Goal: Check status: Check status

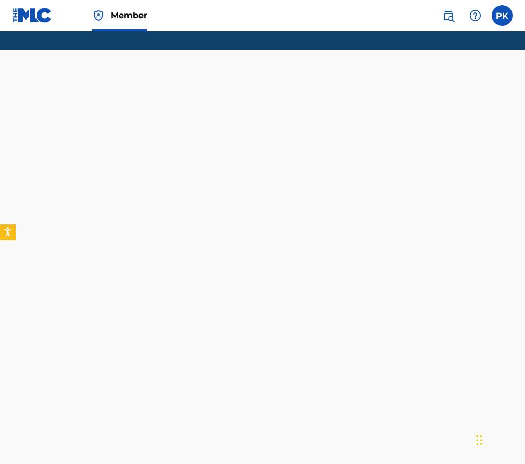
scroll to position [1, 0]
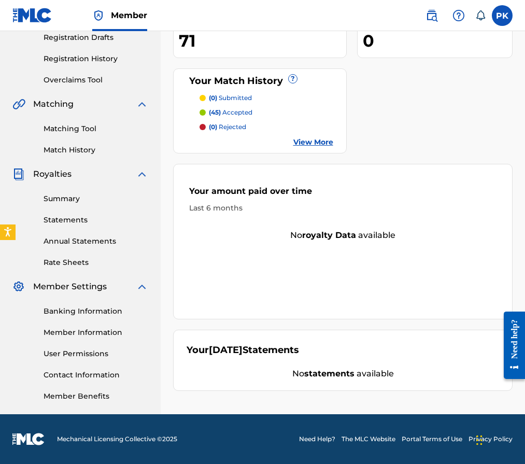
scroll to position [179, 0]
click at [64, 200] on link "Summary" at bounding box center [96, 198] width 105 height 11
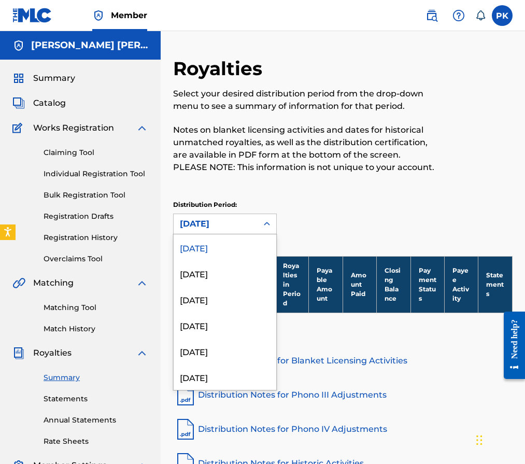
click at [239, 226] on div "[DATE]" at bounding box center [216, 224] width 72 height 12
click at [234, 268] on div "[DATE]" at bounding box center [225, 273] width 103 height 26
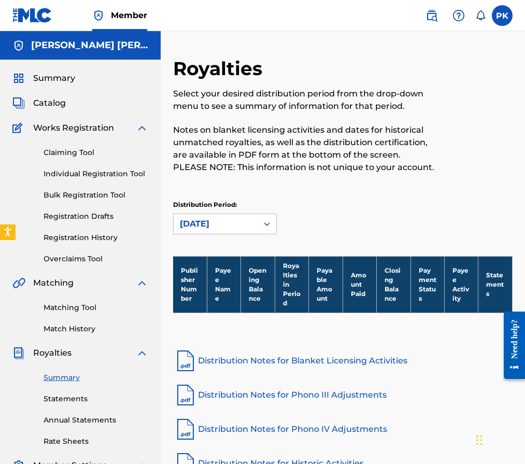
click at [240, 235] on div "Distribution Period: option [DATE], selected. [DATE]" at bounding box center [342, 222] width 339 height 44
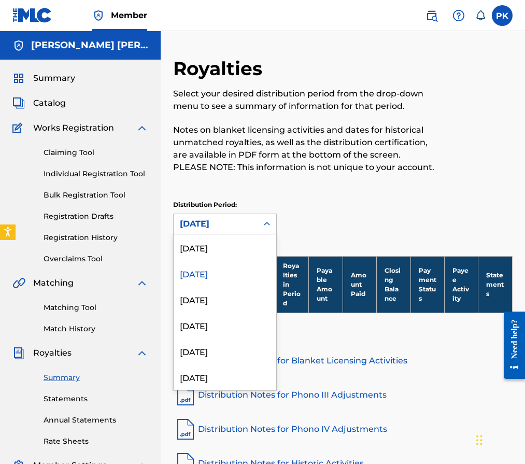
click at [237, 229] on div "[DATE]" at bounding box center [216, 224] width 72 height 12
click at [234, 248] on div "[DATE]" at bounding box center [225, 247] width 103 height 26
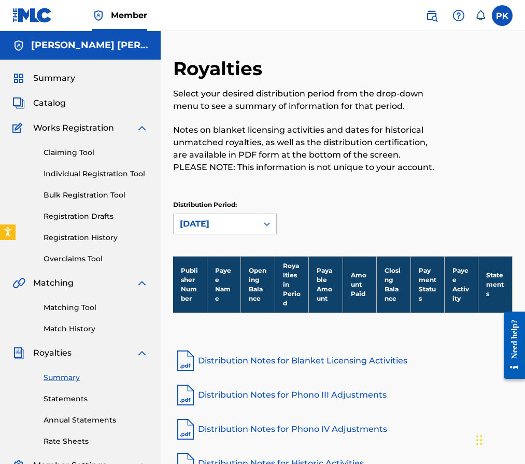
click at [73, 398] on link "Statements" at bounding box center [96, 398] width 105 height 11
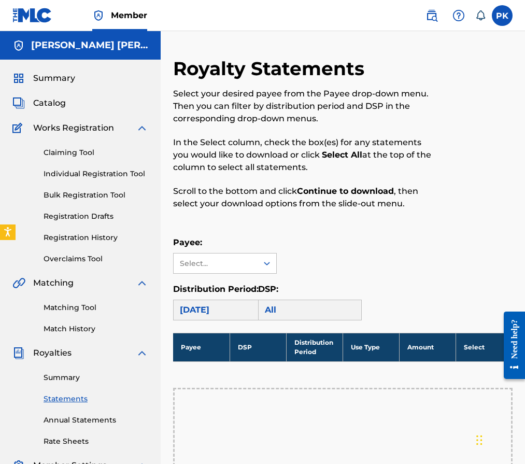
click at [79, 421] on link "Annual Statements" at bounding box center [96, 420] width 105 height 11
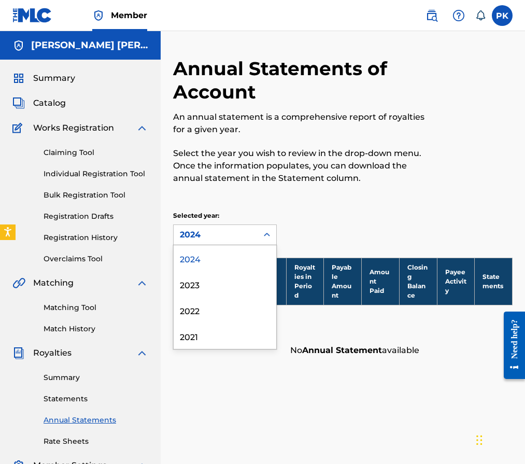
click at [244, 226] on div "2024" at bounding box center [216, 235] width 84 height 20
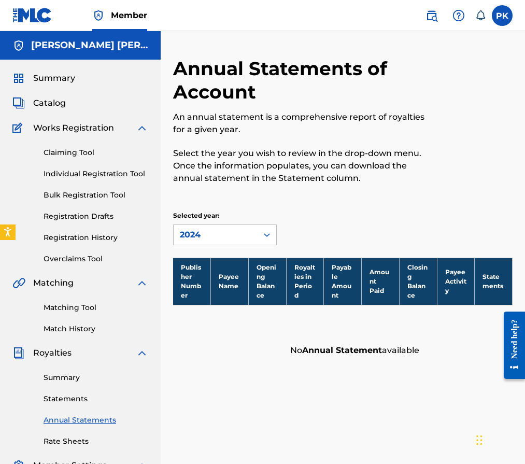
click at [348, 197] on div "Annual Statements of Account An annual statement is a comprehensive report of r…" at bounding box center [342, 209] width 339 height 305
click at [88, 82] on div "Summary" at bounding box center [80, 78] width 136 height 12
click at [67, 82] on span "Summary" at bounding box center [54, 78] width 42 height 12
